Goal: Information Seeking & Learning: Learn about a topic

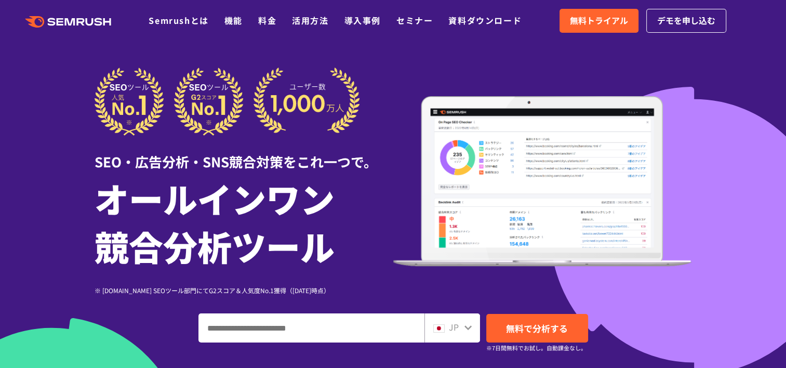
scroll to position [208, 0]
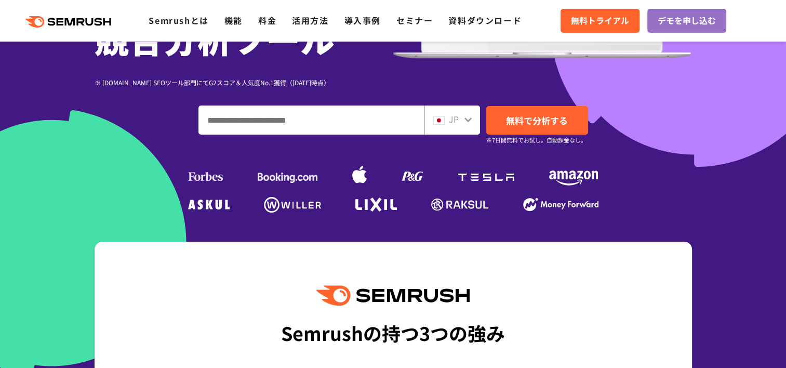
click at [404, 116] on input "ドメイン、キーワードまたはURLを入力してください" at bounding box center [311, 120] width 225 height 28
type input "*"
type input "**********"
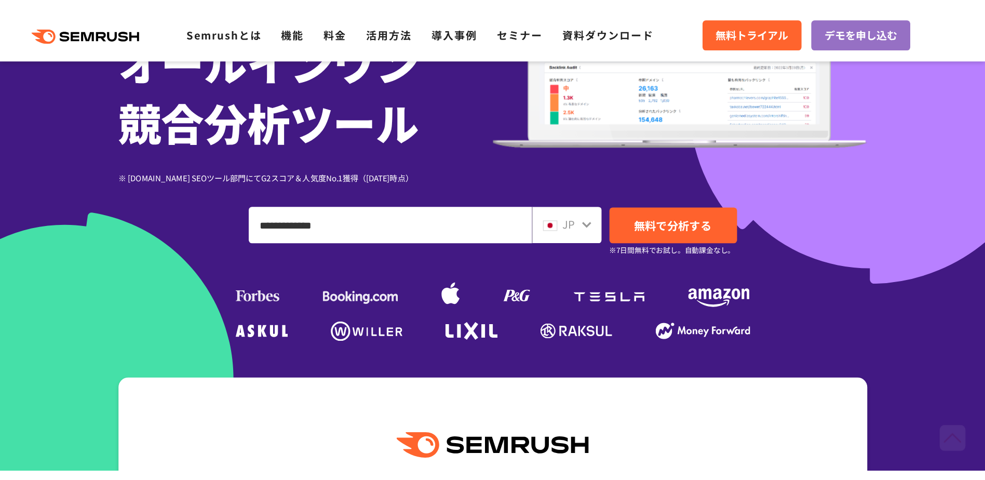
scroll to position [468, 0]
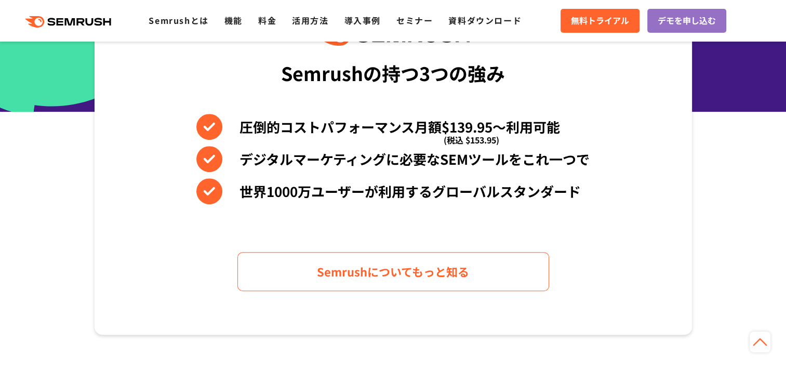
click at [724, 172] on section "Semrushの持つ3つの強み 圧倒的コストパフォーマンス月額$139.95〜利用可能 (税込 $153.95) デジタルマーケティングに必要なSEMツールを…" at bounding box center [393, 158] width 786 height 353
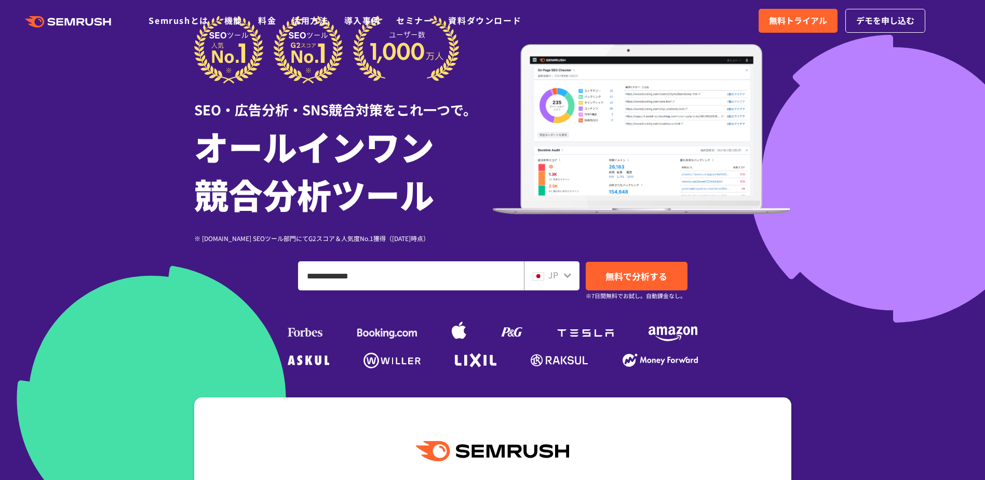
scroll to position [0, 0]
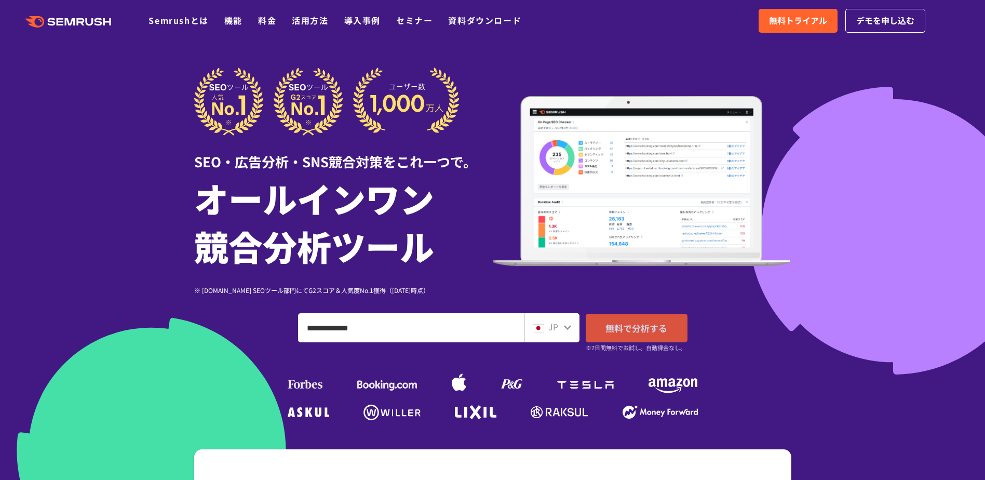
click at [616, 323] on span "無料で分析する" at bounding box center [637, 328] width 62 height 13
